Goal: Navigation & Orientation: Go to known website

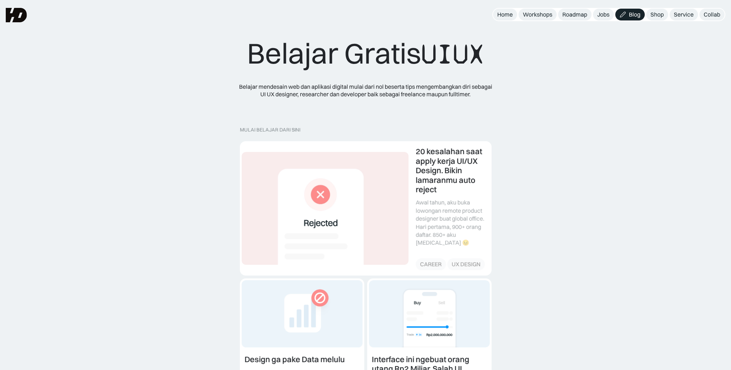
drag, startPoint x: 545, startPoint y: 221, endPoint x: 538, endPoint y: 104, distance: 117.7
click at [502, 15] on div "Home" at bounding box center [504, 15] width 15 height 8
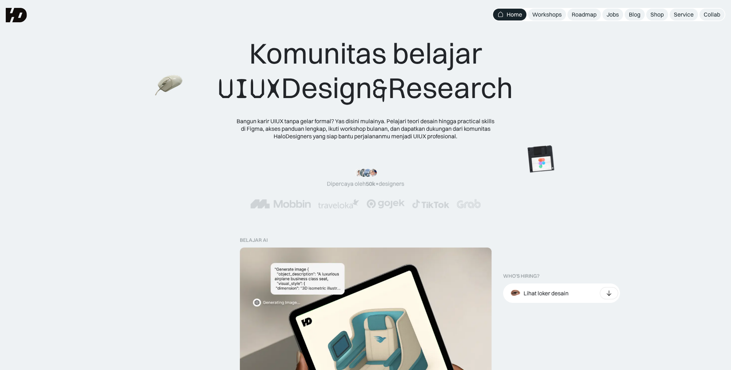
click at [157, 89] on img at bounding box center [169, 86] width 28 height 26
click at [561, 161] on img at bounding box center [563, 156] width 40 height 41
click at [590, 128] on div "Komunitas belajar UIUX Design & Research Bangun karir UIUX tanpa gelar formal? …" at bounding box center [365, 88] width 673 height 104
